Goal: Transaction & Acquisition: Purchase product/service

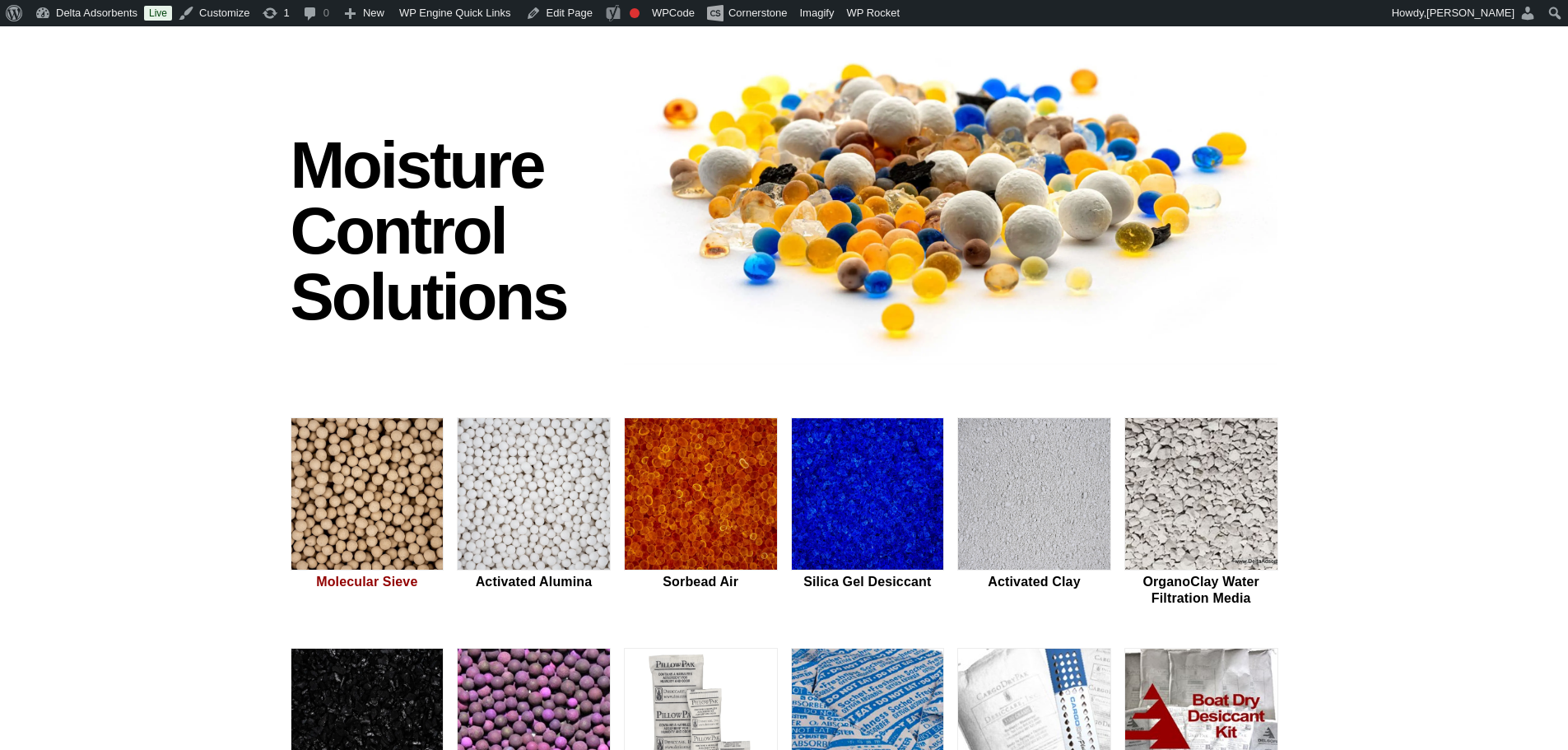
scroll to position [164, 0]
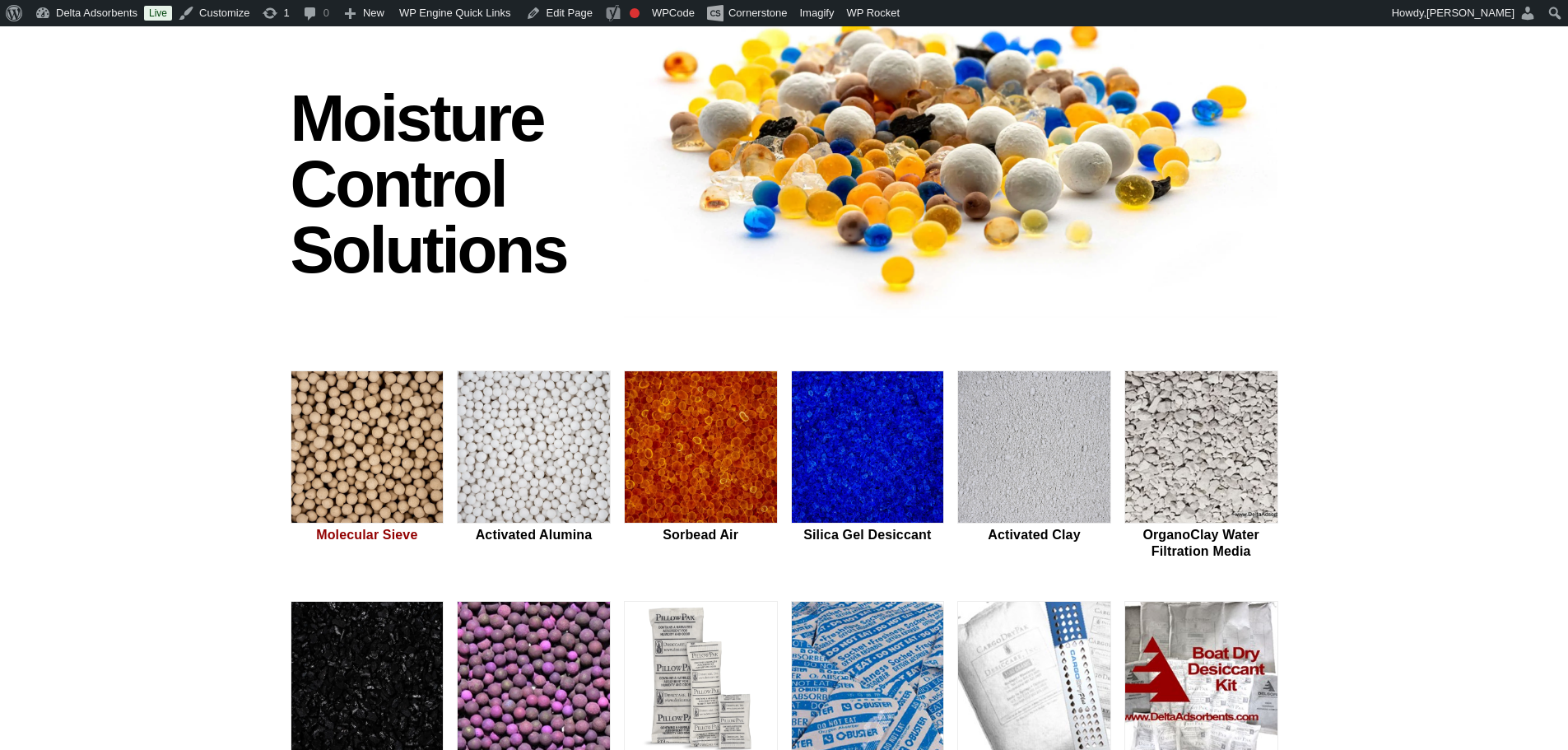
click at [361, 445] on img at bounding box center [368, 447] width 152 height 153
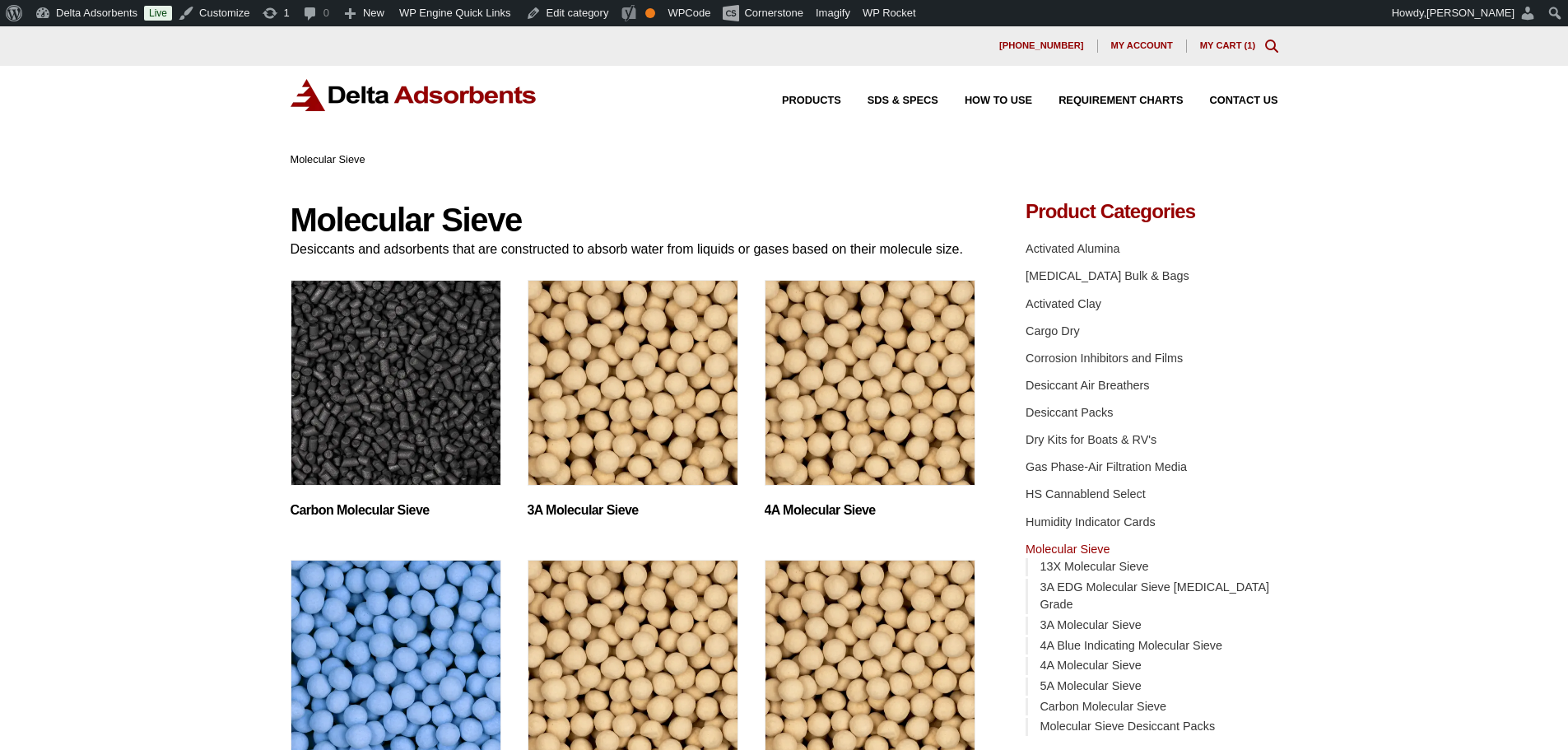
click at [670, 392] on img "Visit product category 3A Molecular Sieve" at bounding box center [633, 383] width 211 height 206
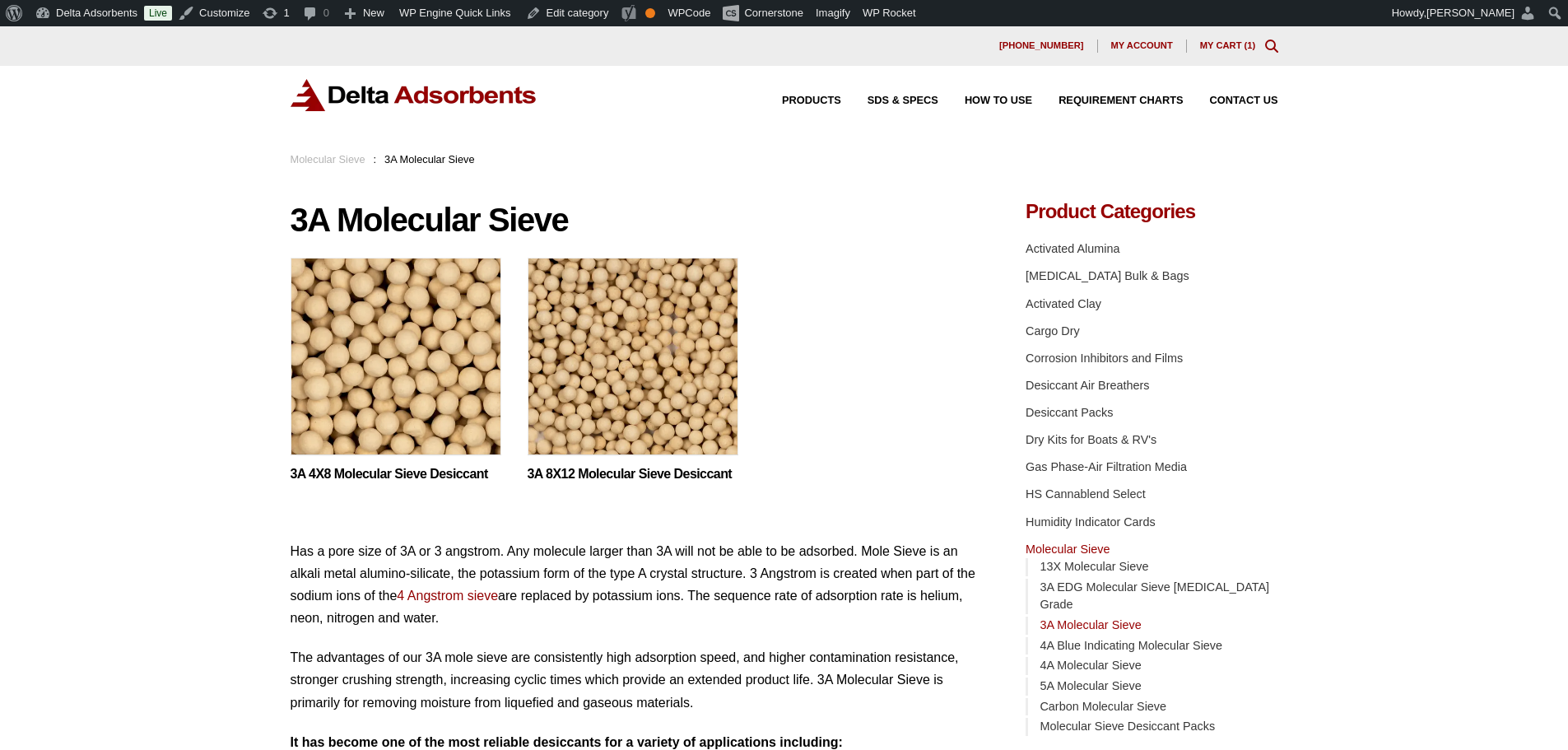
click at [366, 85] on img at bounding box center [414, 95] width 247 height 32
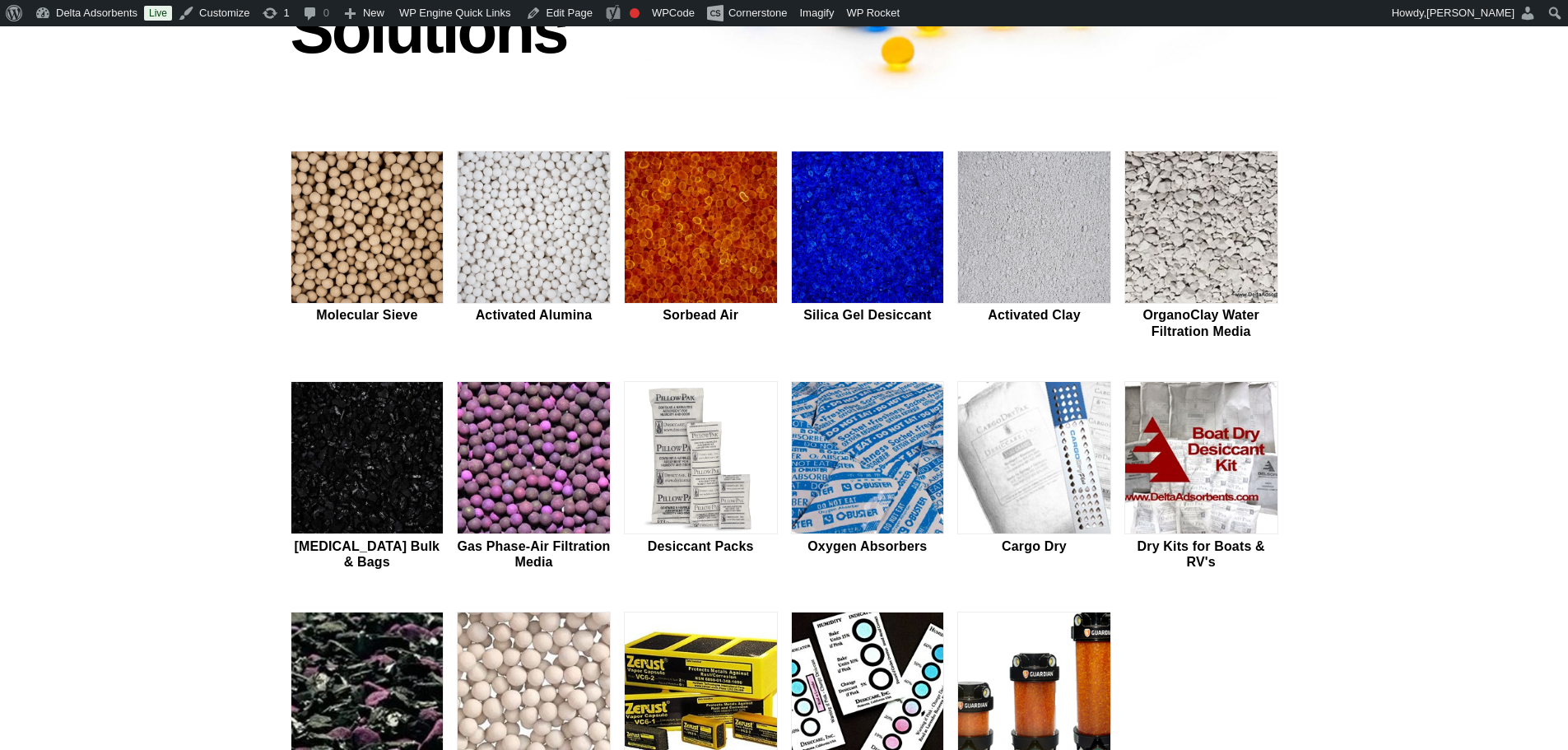
scroll to position [439, 0]
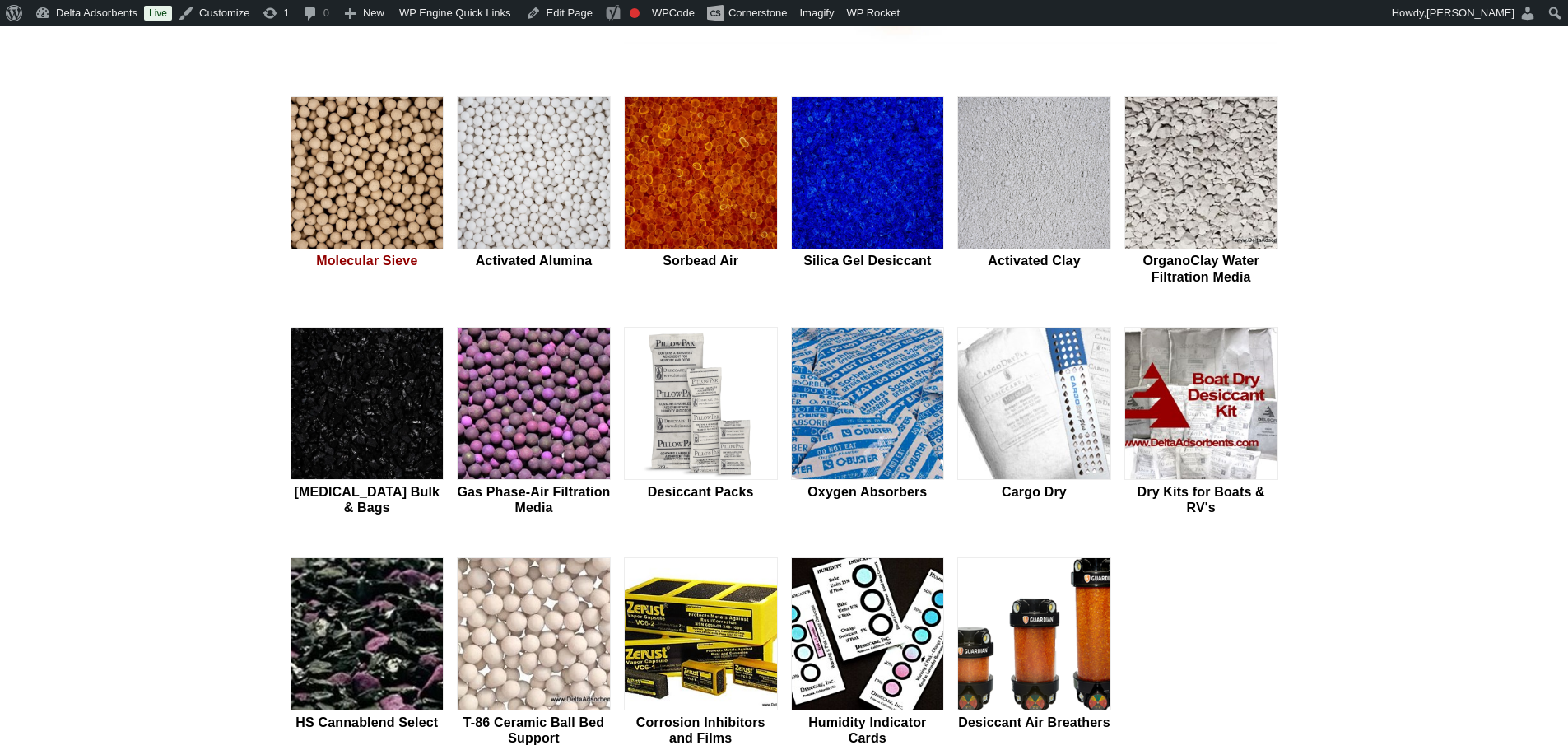
click at [383, 211] on img at bounding box center [368, 173] width 152 height 153
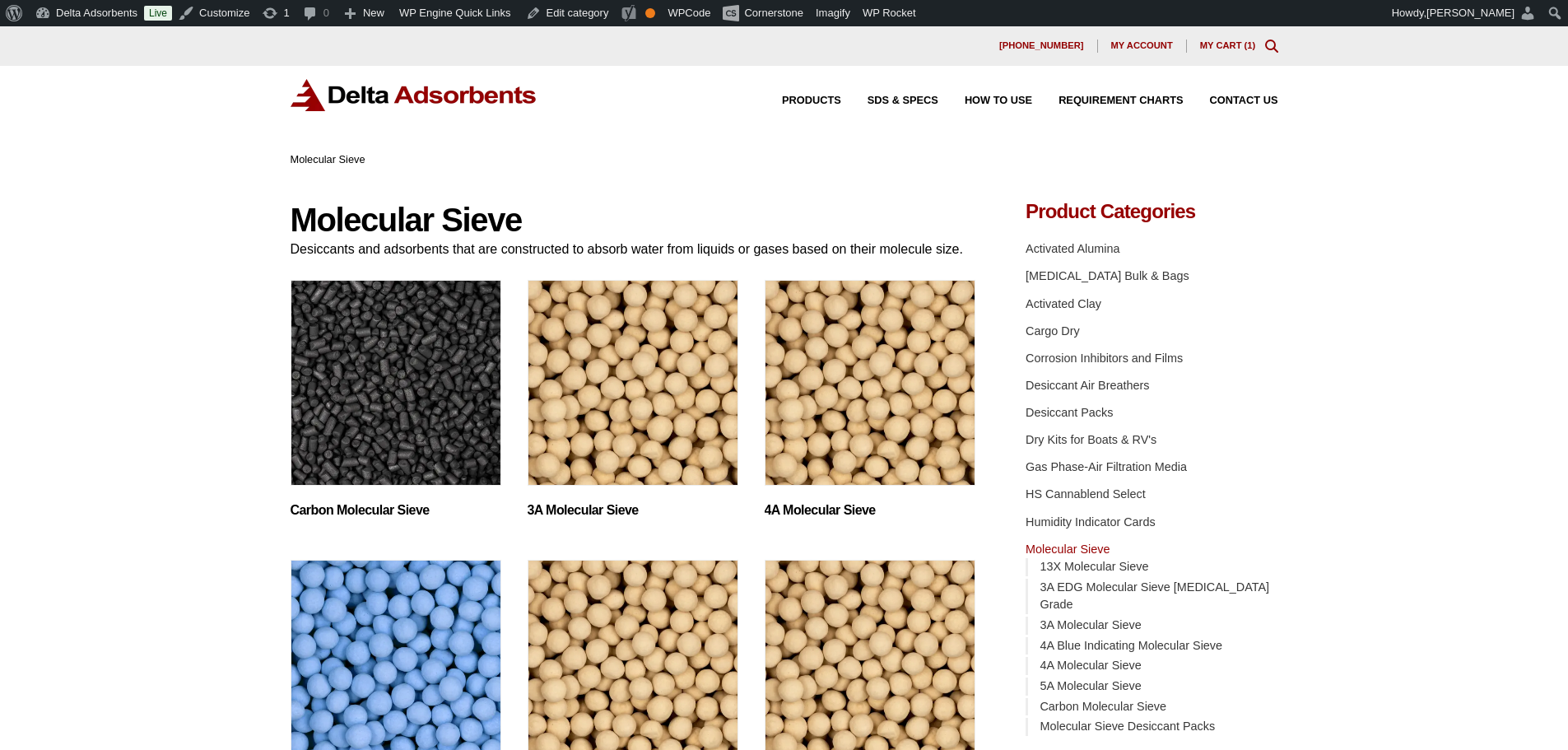
click at [651, 413] on img "Visit product category 3A Molecular Sieve" at bounding box center [633, 383] width 211 height 206
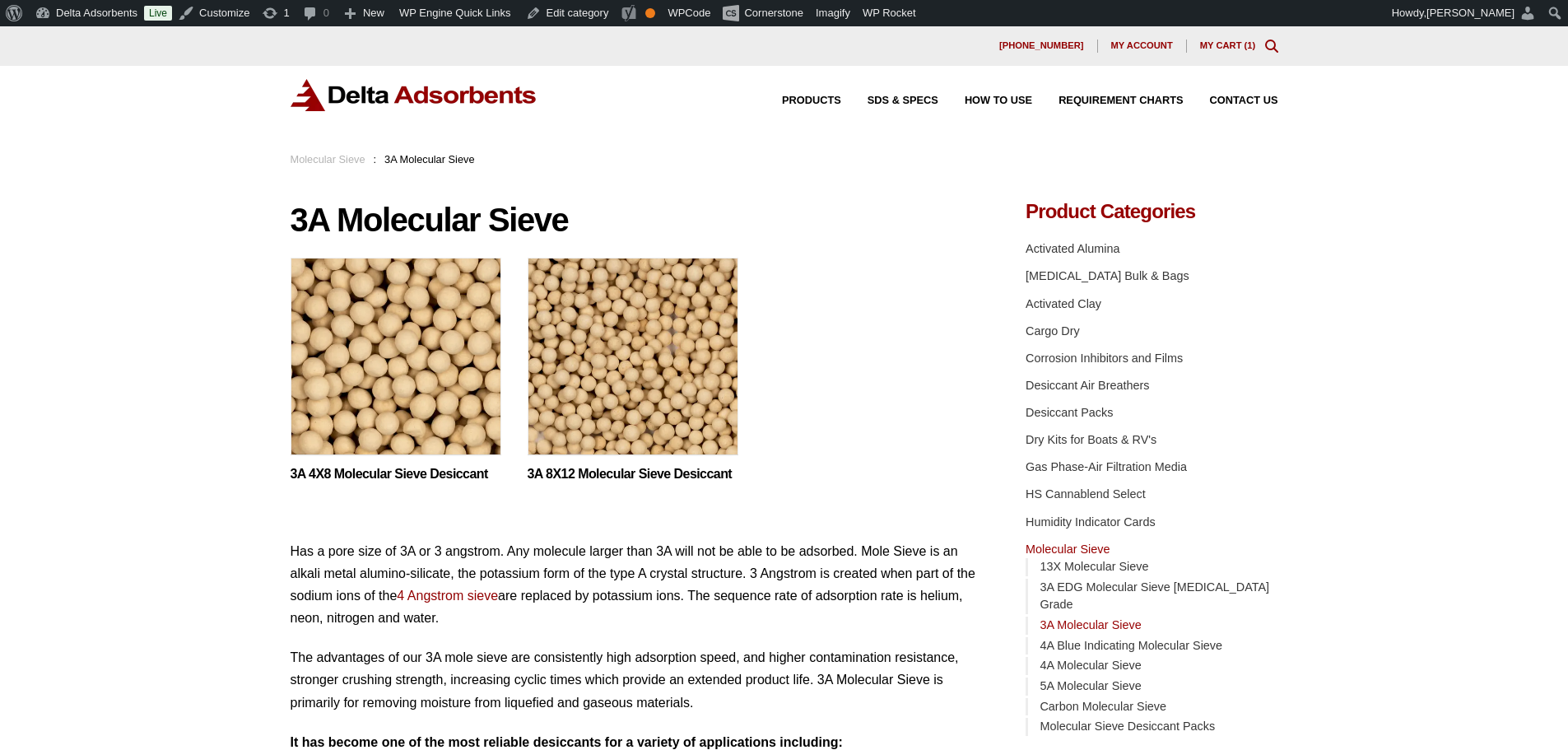
click at [353, 365] on img at bounding box center [396, 360] width 211 height 206
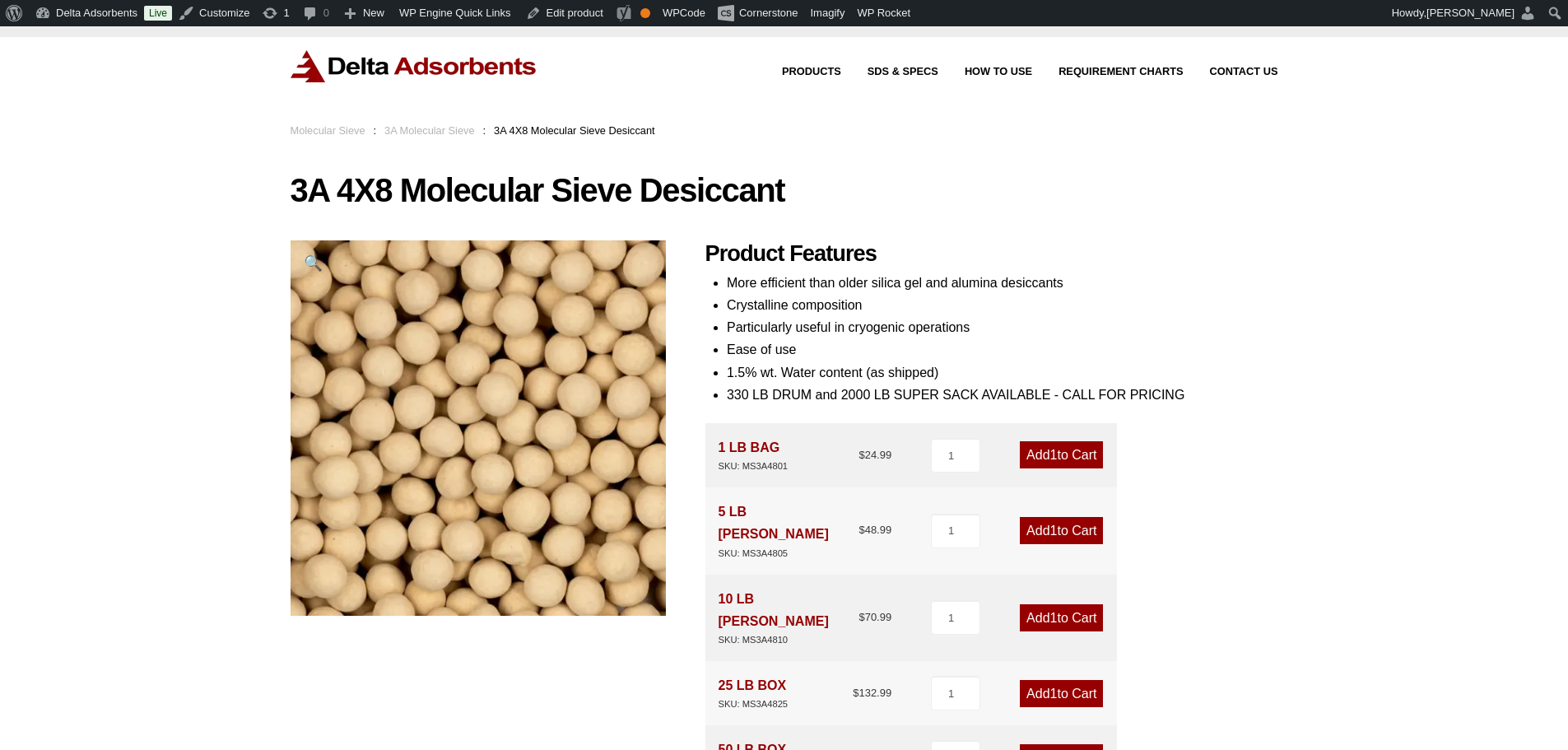
scroll to position [55, 0]
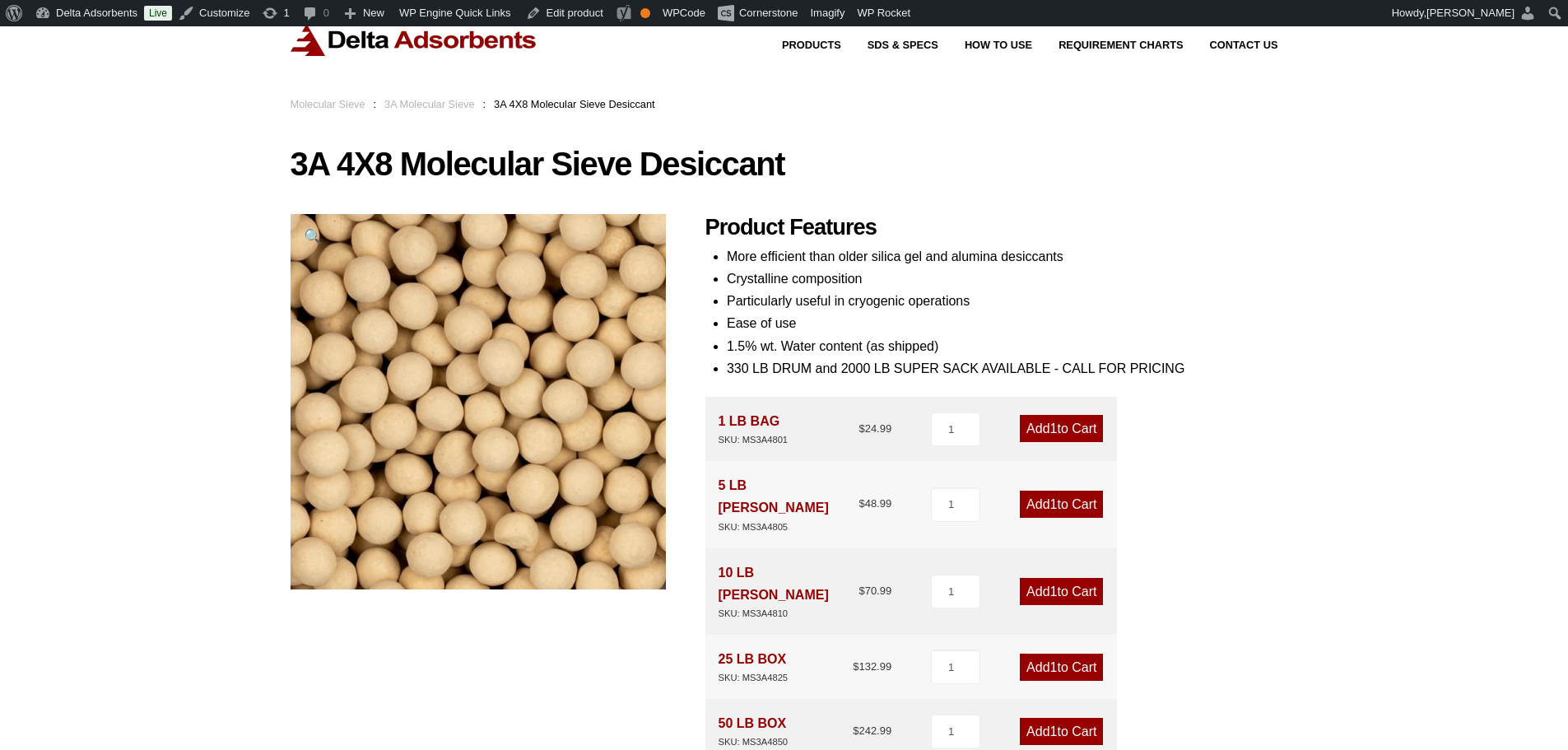
click at [455, 422] on img at bounding box center [480, 399] width 412 height 412
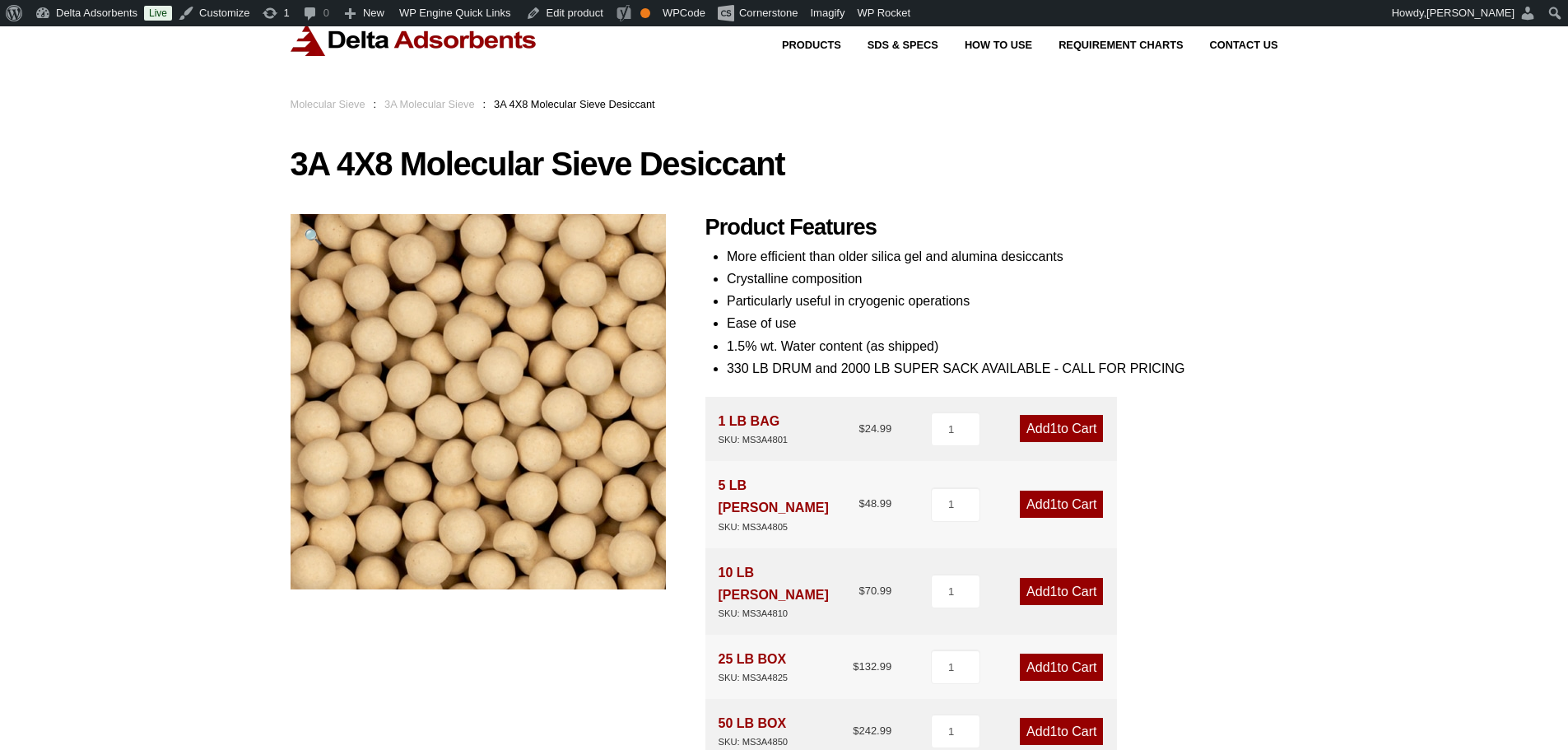
click at [463, 338] on img at bounding box center [479, 407] width 412 height 412
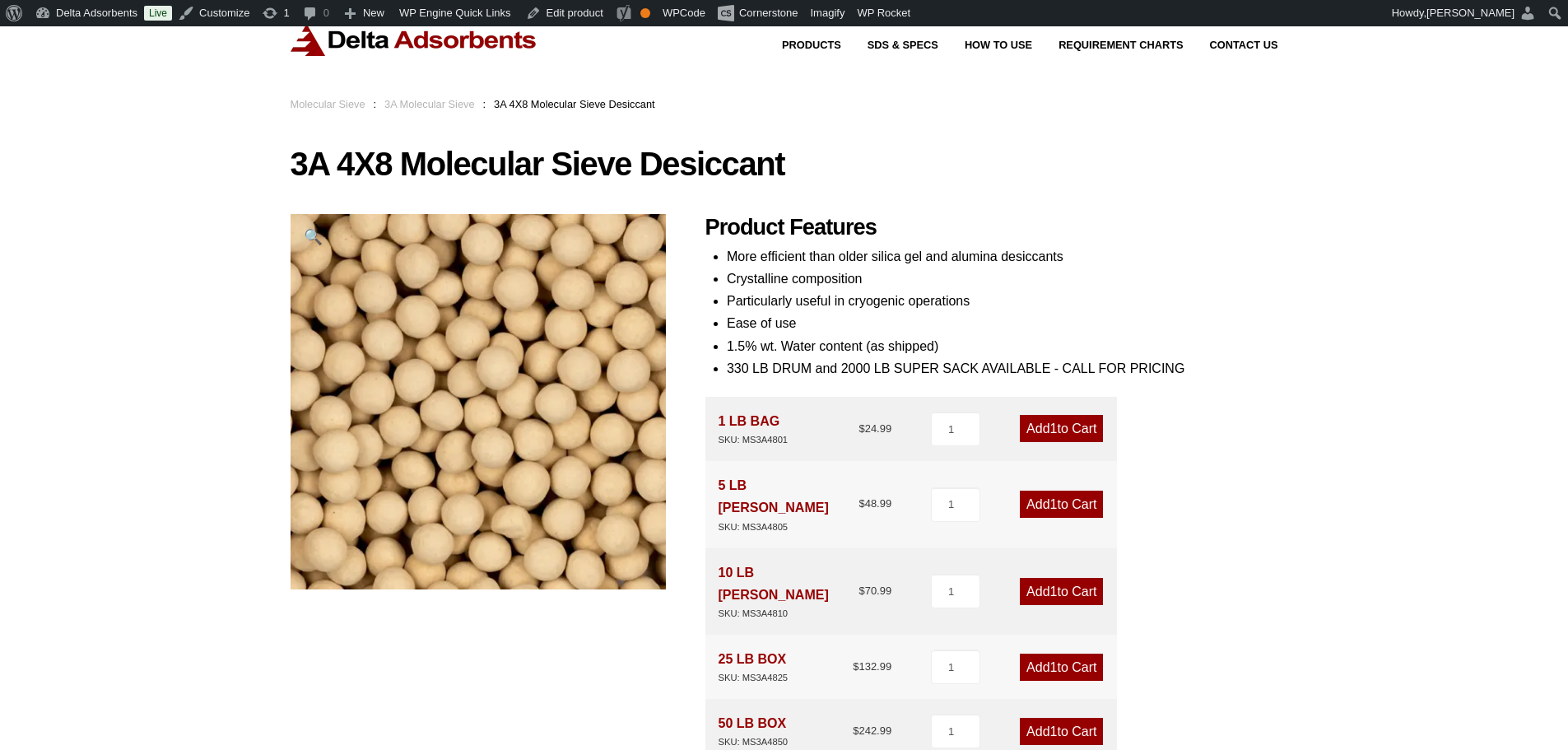
click at [309, 234] on span "🔍" at bounding box center [313, 236] width 19 height 17
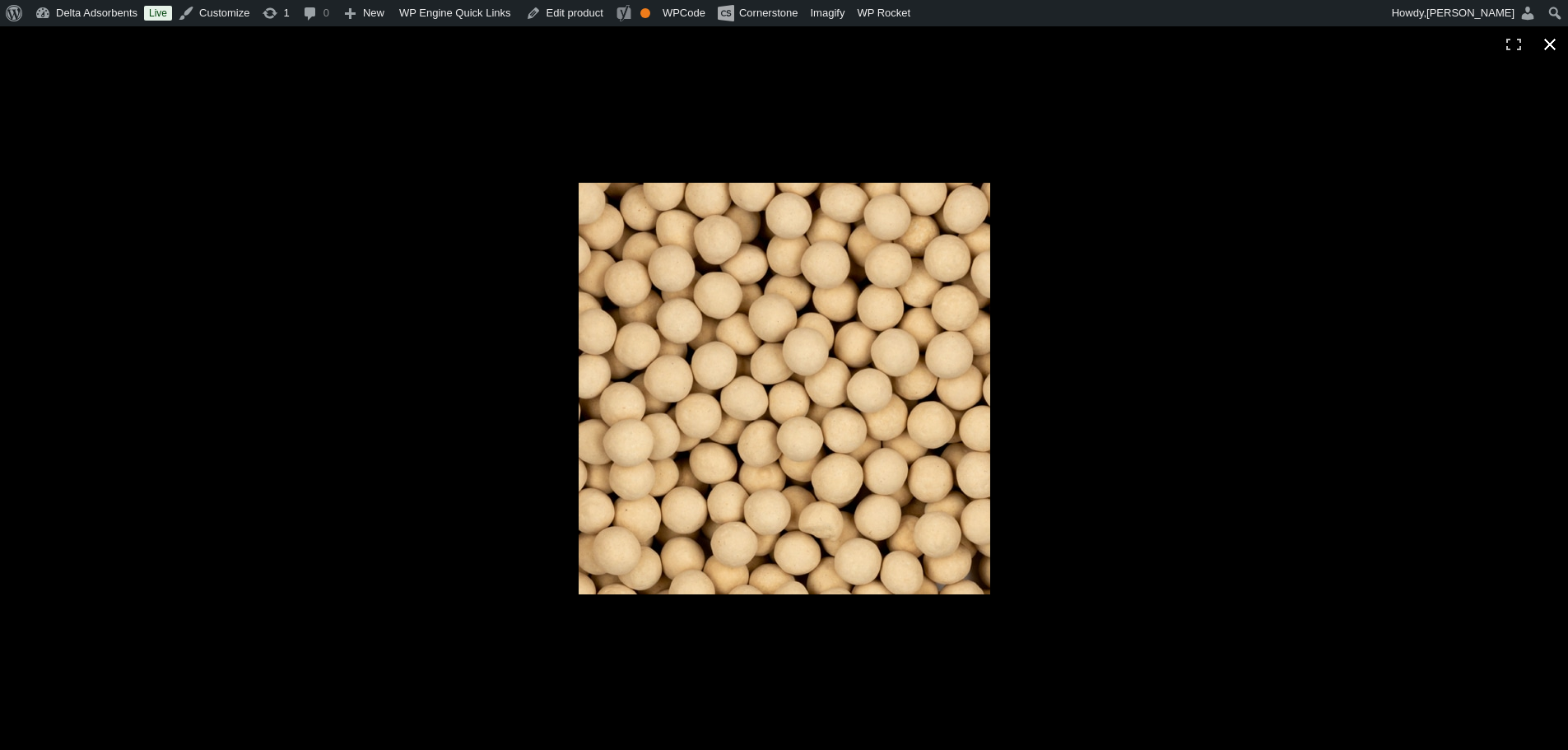
click at [1550, 43] on button "Close (Esc)" at bounding box center [1549, 44] width 37 height 37
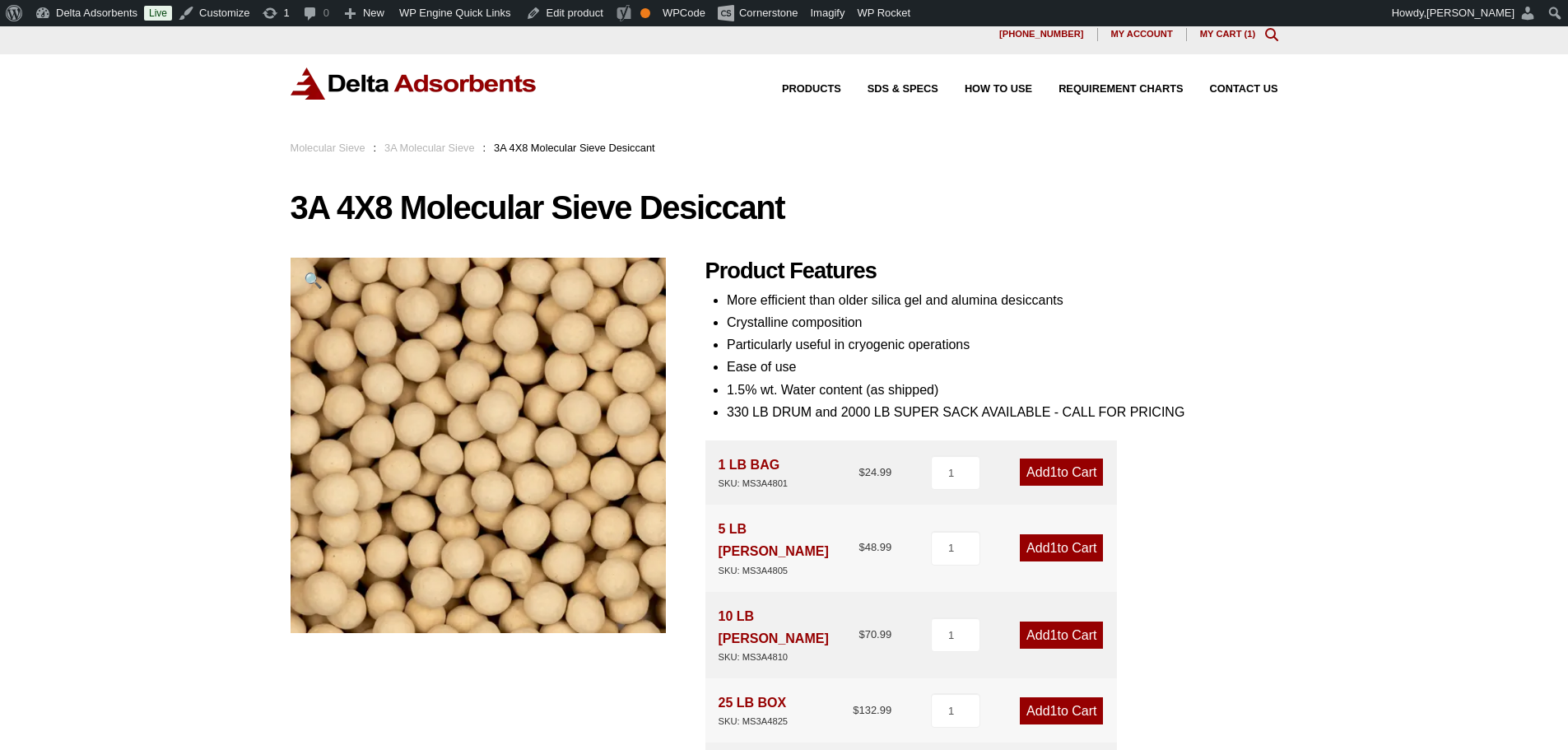
scroll to position [0, 0]
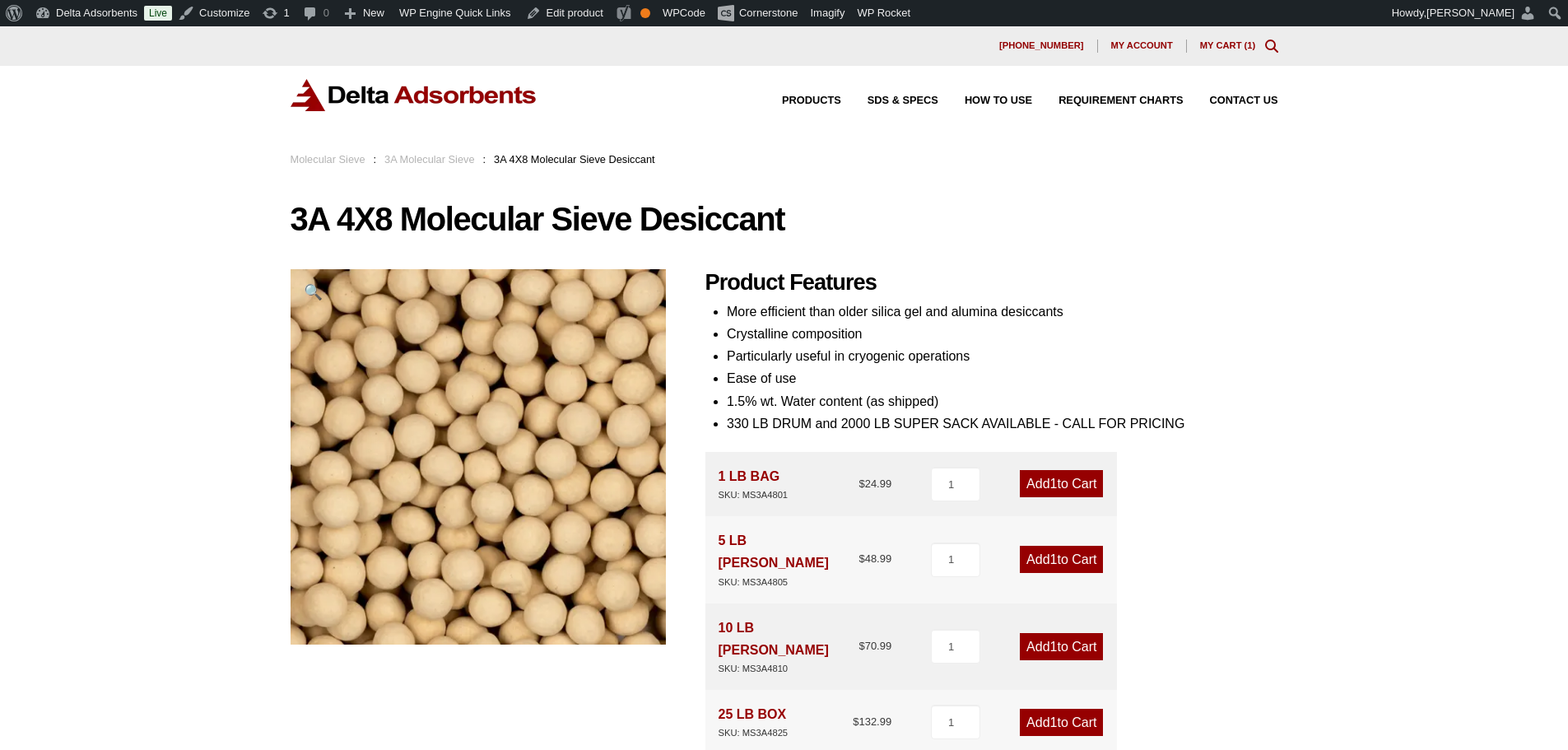
click at [416, 109] on img at bounding box center [414, 95] width 247 height 32
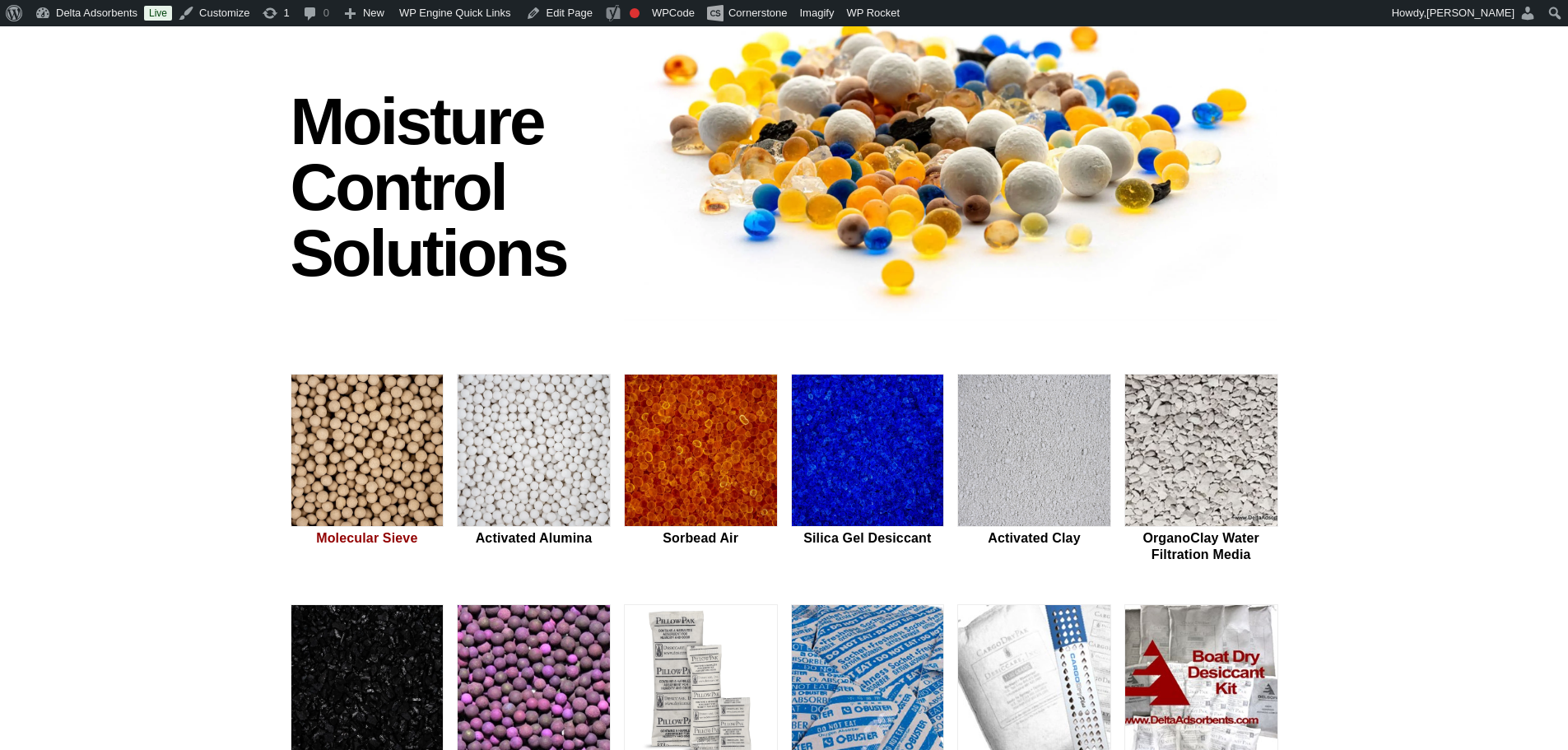
scroll to position [164, 0]
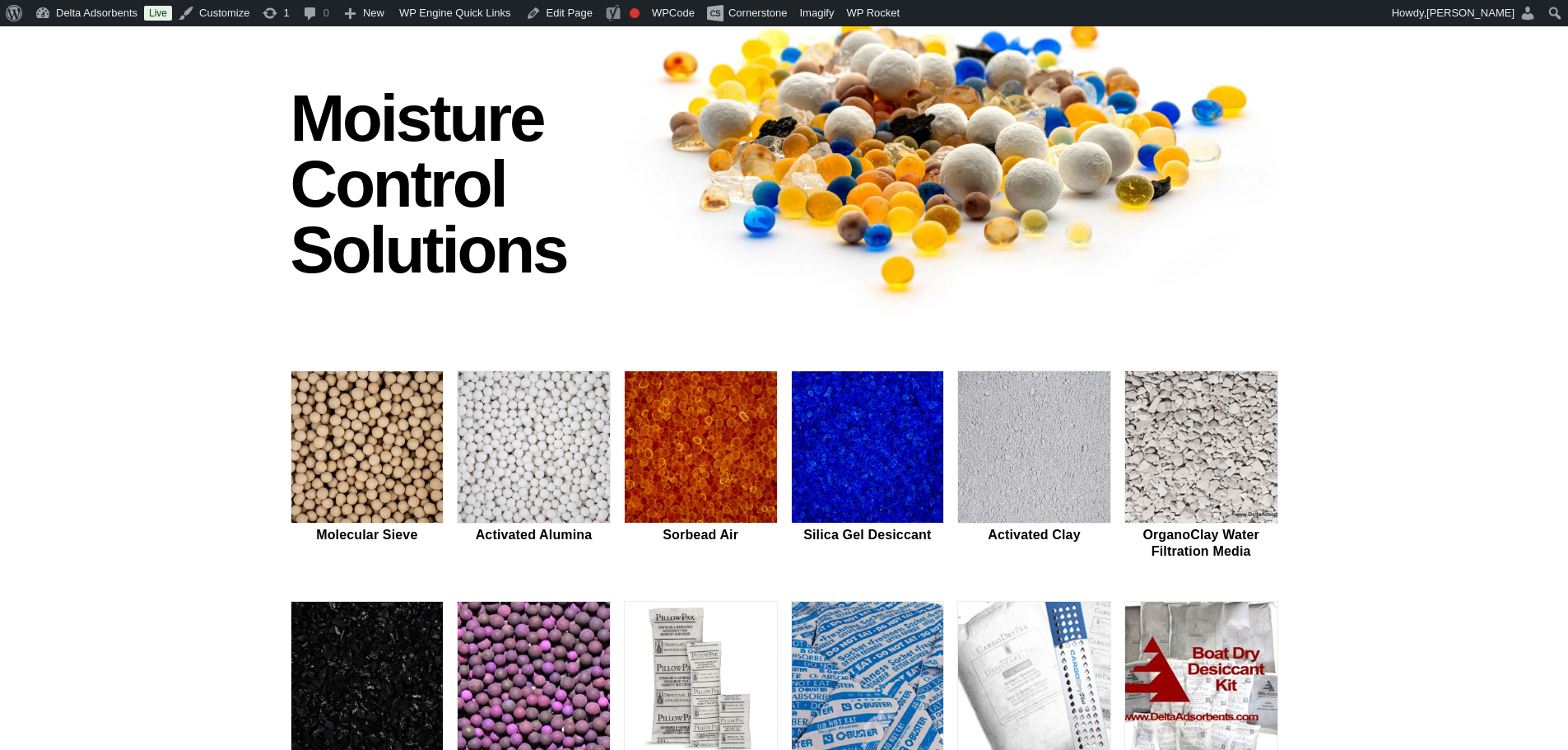
drag, startPoint x: 237, startPoint y: 532, endPoint x: 91, endPoint y: 386, distance: 206.5
click at [91, 386] on div "Moisture Control Solutions Moisture control solutions Molecular Sieve Activated…" at bounding box center [784, 530] width 1568 height 1089
